Goal: Information Seeking & Learning: Learn about a topic

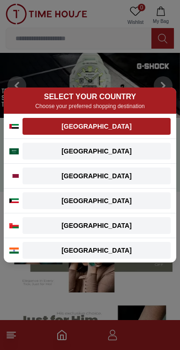
click at [36, 127] on div "[GEOGRAPHIC_DATA]" at bounding box center [96, 126] width 137 height 9
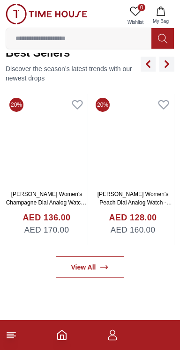
scroll to position [361, 0]
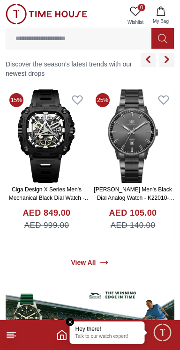
click at [36, 162] on img at bounding box center [47, 136] width 82 height 94
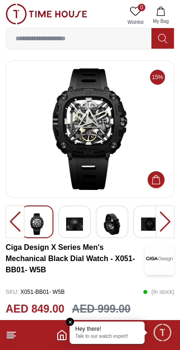
click at [163, 227] on div at bounding box center [164, 222] width 19 height 33
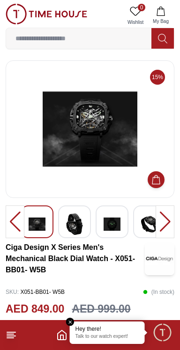
click at [162, 224] on div at bounding box center [164, 222] width 19 height 33
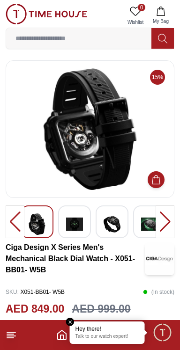
click at [161, 220] on div at bounding box center [164, 222] width 19 height 33
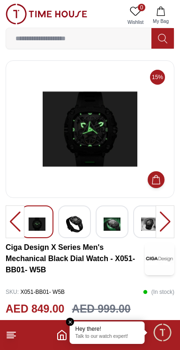
click at [160, 221] on div at bounding box center [164, 222] width 19 height 33
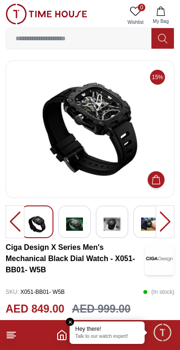
click at [160, 228] on div at bounding box center [164, 222] width 19 height 33
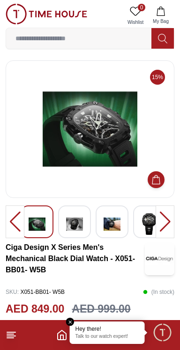
click at [161, 226] on div at bounding box center [164, 222] width 19 height 33
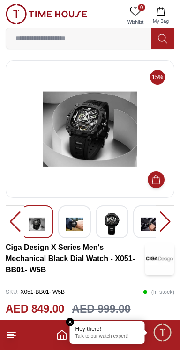
click at [161, 224] on div at bounding box center [164, 222] width 19 height 33
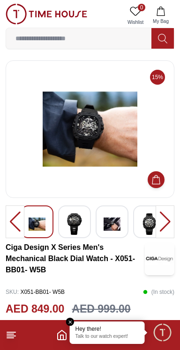
click at [158, 224] on div at bounding box center [164, 222] width 19 height 33
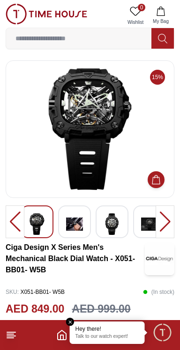
click at [160, 224] on div at bounding box center [164, 222] width 19 height 33
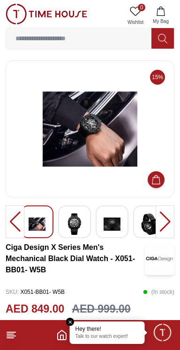
click at [156, 223] on div at bounding box center [164, 222] width 19 height 33
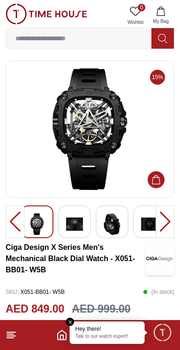
click at [156, 224] on div at bounding box center [164, 222] width 19 height 33
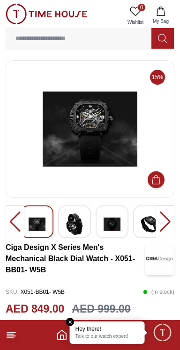
click at [155, 226] on div at bounding box center [164, 222] width 19 height 33
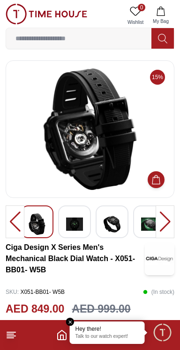
click at [154, 228] on img at bounding box center [149, 224] width 17 height 22
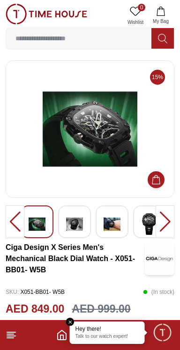
click at [158, 226] on div at bounding box center [164, 222] width 19 height 33
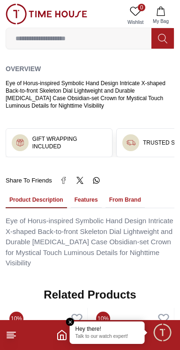
scroll to position [504, 0]
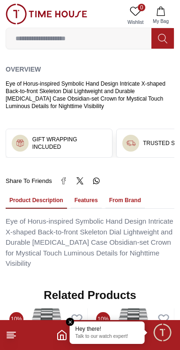
click at [71, 193] on button "Features" at bounding box center [86, 201] width 31 height 16
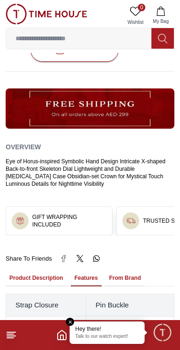
scroll to position [427, 0]
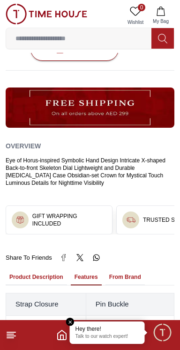
click at [115, 270] on button "From Brand" at bounding box center [124, 278] width 39 height 16
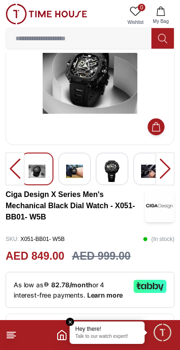
scroll to position [52, 0]
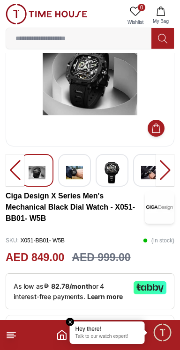
click at [165, 171] on div at bounding box center [164, 170] width 19 height 33
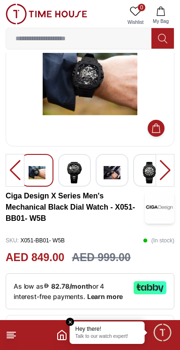
click at [162, 172] on div at bounding box center [164, 170] width 19 height 33
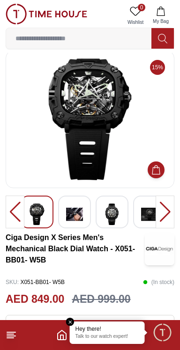
scroll to position [0, 0]
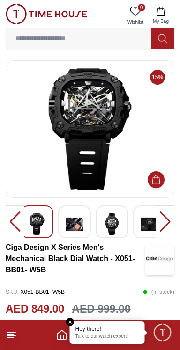
click at [161, 223] on div at bounding box center [164, 222] width 19 height 33
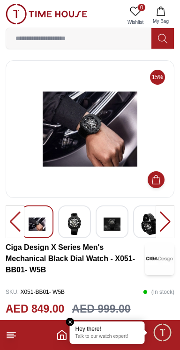
click at [12, 226] on div at bounding box center [15, 222] width 19 height 33
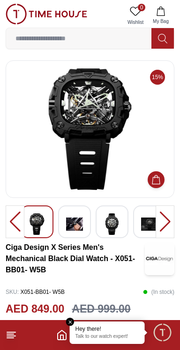
click at [161, 221] on div at bounding box center [164, 222] width 19 height 33
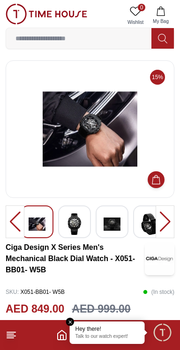
click at [161, 221] on div at bounding box center [164, 222] width 19 height 33
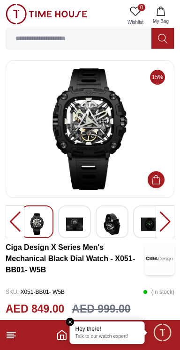
click at [159, 221] on div at bounding box center [164, 222] width 19 height 33
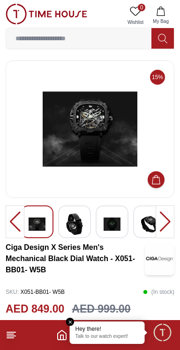
click at [159, 221] on div at bounding box center [164, 222] width 19 height 33
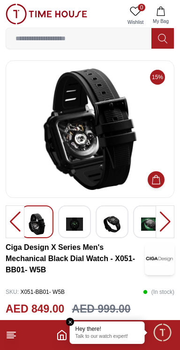
click at [156, 223] on div at bounding box center [164, 222] width 19 height 33
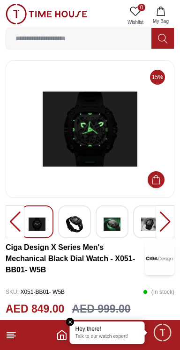
click at [155, 221] on div at bounding box center [164, 222] width 19 height 33
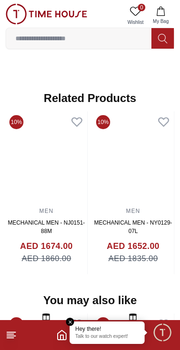
scroll to position [929, 0]
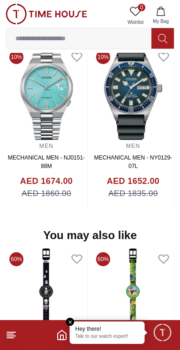
click at [68, 324] on em "Close tooltip" at bounding box center [70, 322] width 8 height 8
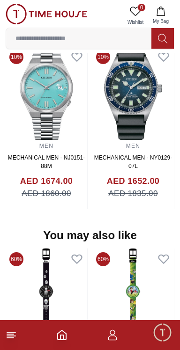
click at [15, 336] on line at bounding box center [11, 336] width 8 height 0
